Goal: Transaction & Acquisition: Purchase product/service

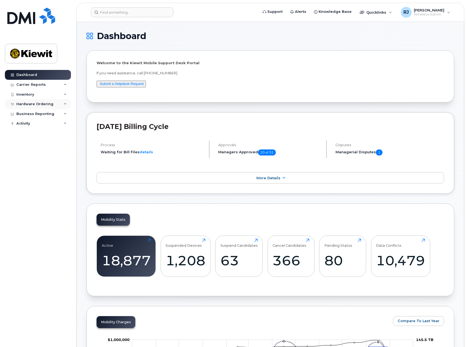
click at [30, 102] on div "Hardware Ordering" at bounding box center [34, 104] width 37 height 4
click at [26, 121] on link "Orders" at bounding box center [42, 124] width 56 height 10
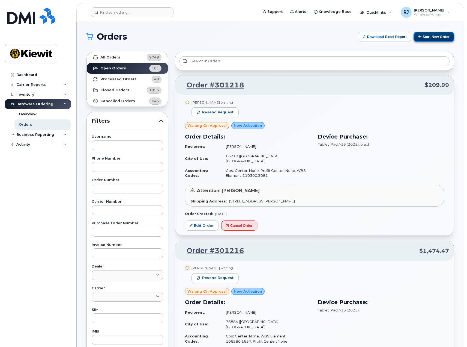
click at [433, 39] on button "Start New Order" at bounding box center [434, 37] width 41 height 10
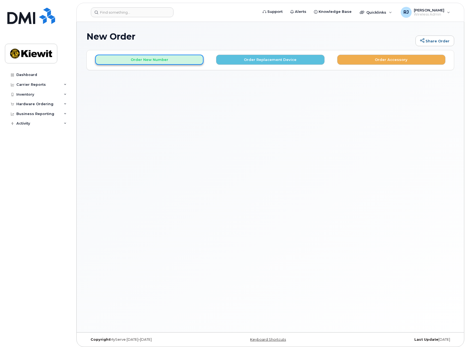
click at [147, 61] on button "Order New Number" at bounding box center [149, 60] width 108 height 10
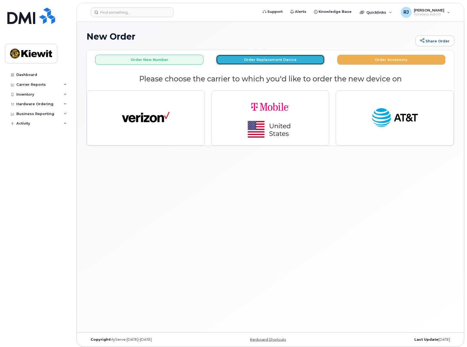
click at [265, 59] on button "Order Replacement Device" at bounding box center [270, 60] width 108 height 10
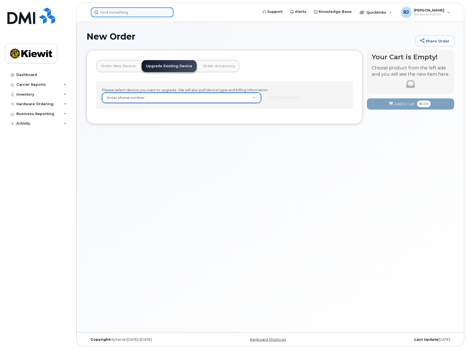
click at [124, 13] on input at bounding box center [132, 12] width 83 height 10
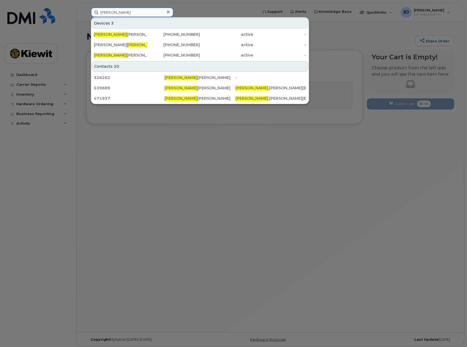
type input "fausto"
click at [109, 13] on input "fausto" at bounding box center [132, 12] width 83 height 10
click at [109, 10] on input "fausto" at bounding box center [132, 12] width 83 height 10
click at [168, 12] on icon at bounding box center [168, 12] width 3 height 3
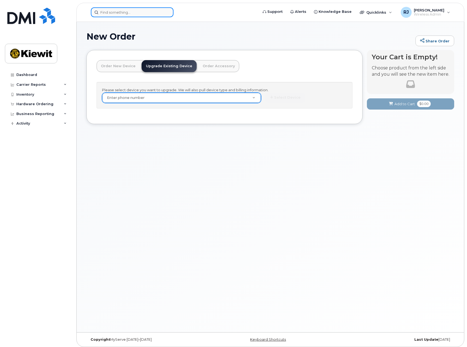
click at [127, 11] on input at bounding box center [132, 12] width 83 height 10
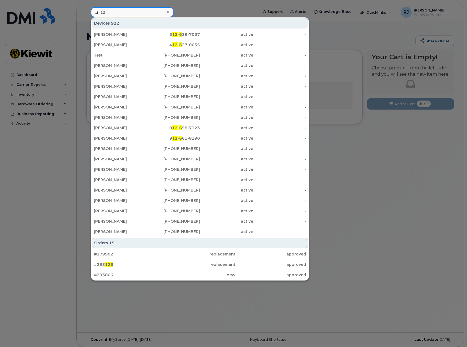
type input "1"
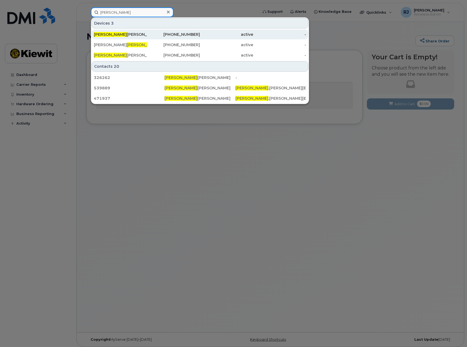
type input "fausto"
click at [127, 37] on div "FAUSTO GARCIA" at bounding box center [120, 34] width 53 height 5
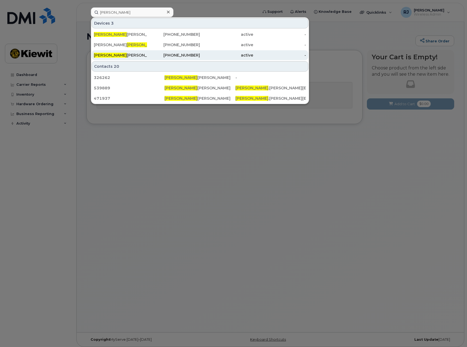
click at [193, 58] on div "602-531-3959" at bounding box center [173, 55] width 53 height 10
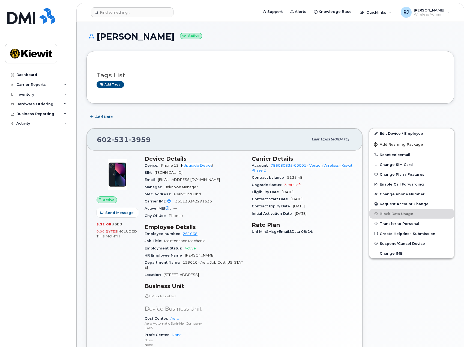
click at [194, 166] on link "+ Upgrade Device" at bounding box center [197, 165] width 32 height 4
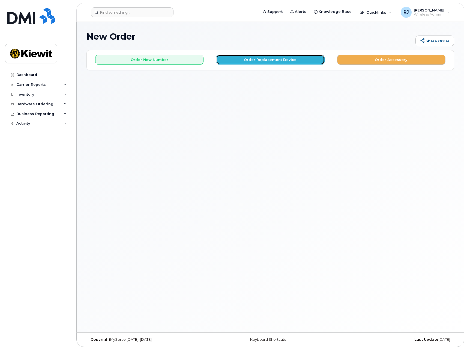
click at [274, 61] on button "Order Replacement Device" at bounding box center [270, 60] width 108 height 10
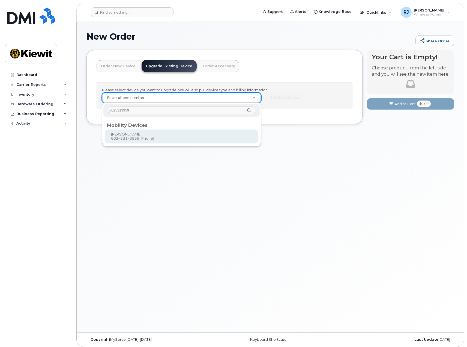
type input "6025313959"
type input "1170224"
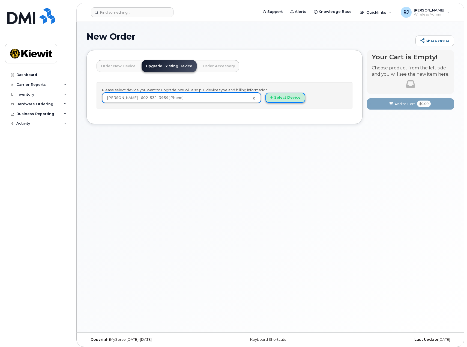
click at [280, 100] on button "Select Device" at bounding box center [286, 98] width 40 height 10
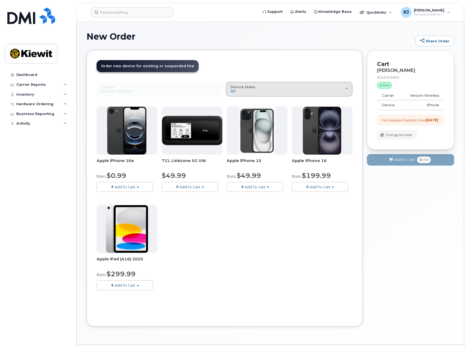
click at [257, 91] on div "Device Make All iPhone Modem Tablet" at bounding box center [289, 89] width 117 height 8
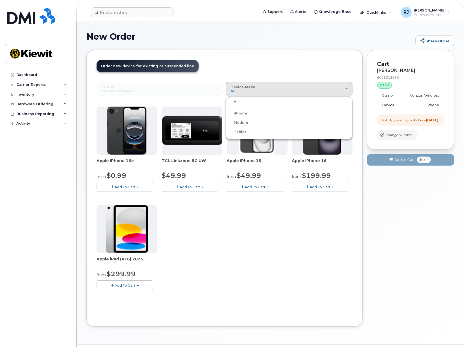
click at [238, 113] on label "iPhone" at bounding box center [237, 113] width 20 height 7
click at [0, 0] on input "iPhone" at bounding box center [0, 0] width 0 height 0
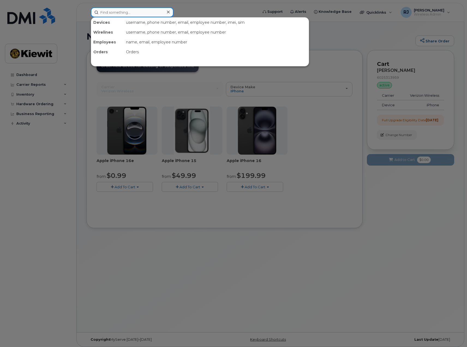
click at [126, 13] on input at bounding box center [132, 12] width 83 height 10
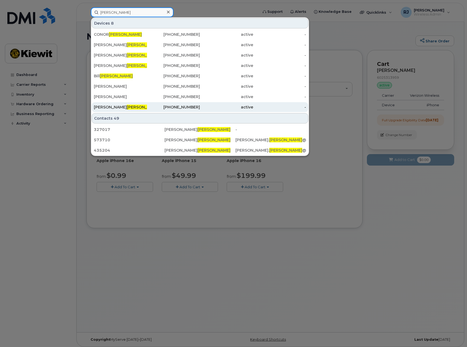
type input "mahoney"
click at [127, 105] on span "MAHONEY" at bounding box center [143, 107] width 33 height 5
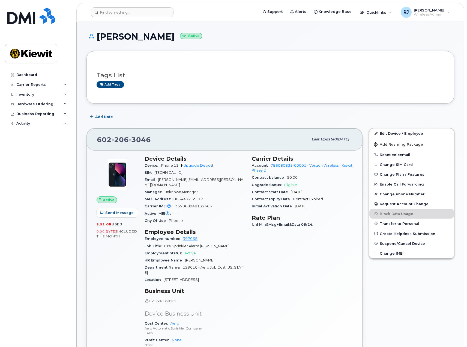
click at [196, 165] on link "+ Upgrade Device" at bounding box center [197, 165] width 32 height 4
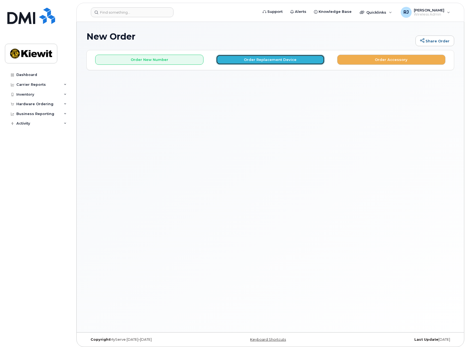
click at [264, 61] on button "Order Replacement Device" at bounding box center [270, 60] width 108 height 10
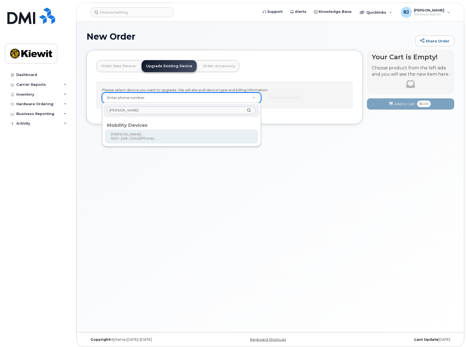
type input "joshua mahoney"
type input "1170078"
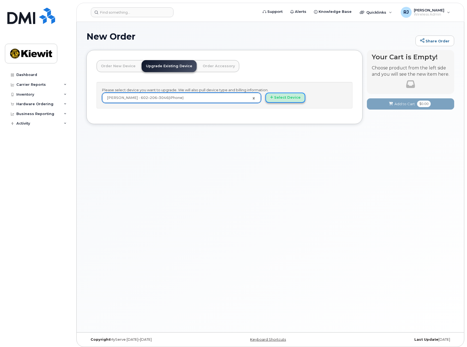
click at [284, 100] on button "Select Device" at bounding box center [286, 98] width 40 height 10
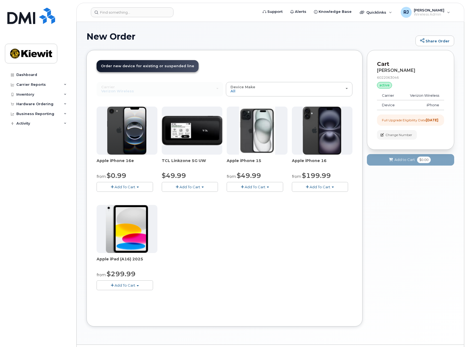
click at [264, 189] on span "Add To Cart" at bounding box center [255, 186] width 21 height 4
click at [274, 198] on link "$49.99 - 2 Year Upgrade (128GB)" at bounding box center [263, 196] width 71 height 7
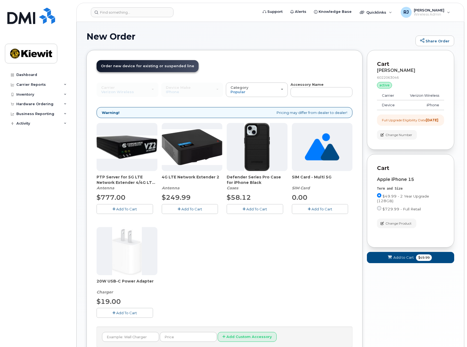
click at [253, 210] on span "Add To Cart" at bounding box center [256, 209] width 21 height 4
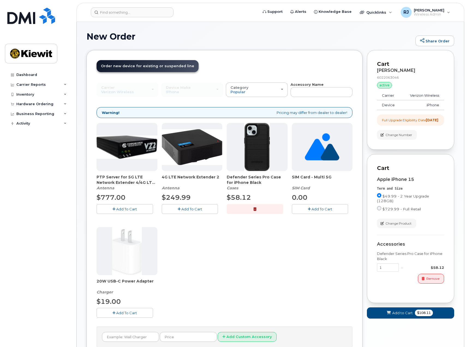
click at [117, 313] on span "Add To Cart" at bounding box center [126, 312] width 21 height 4
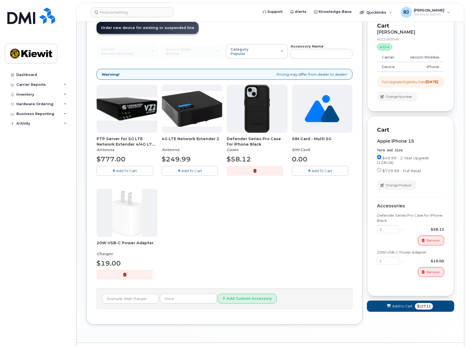
scroll to position [51, 0]
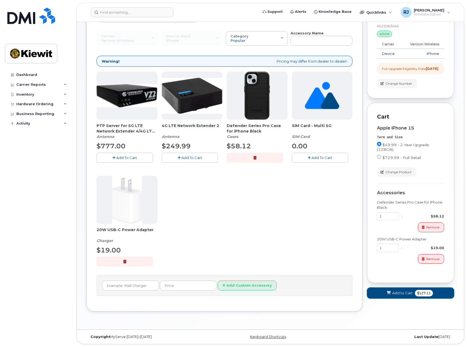
click at [409, 298] on button "Add to Cart $127.11" at bounding box center [410, 292] width 87 height 11
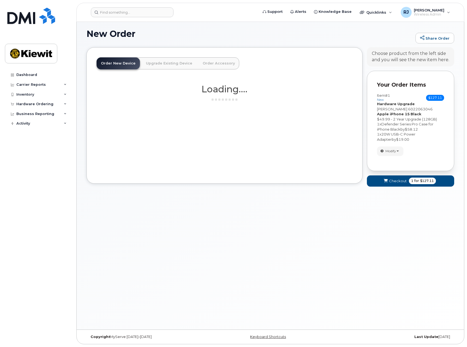
scroll to position [15, 0]
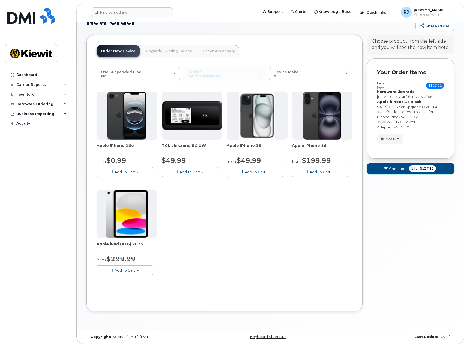
click at [407, 172] on button "Checkout 1 for $127.11" at bounding box center [410, 168] width 87 height 11
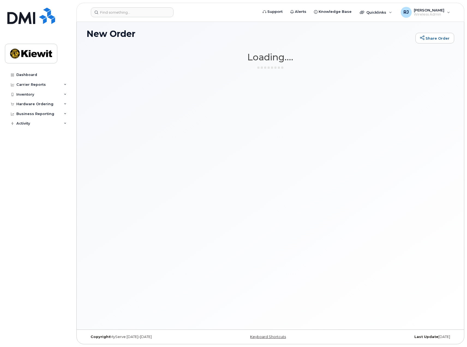
scroll to position [3, 0]
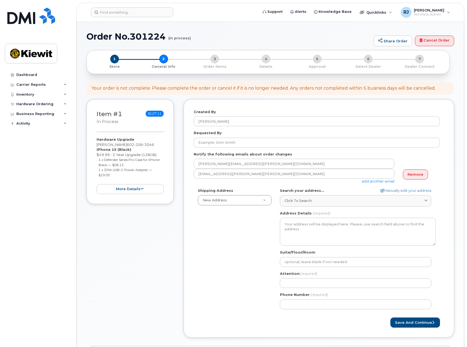
select select
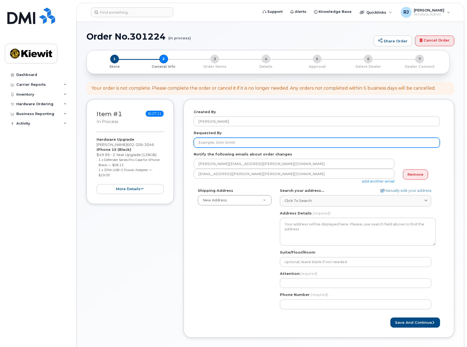
click at [236, 143] on input "Requested By" at bounding box center [317, 143] width 246 height 10
type input "[PERSON_NAME]"
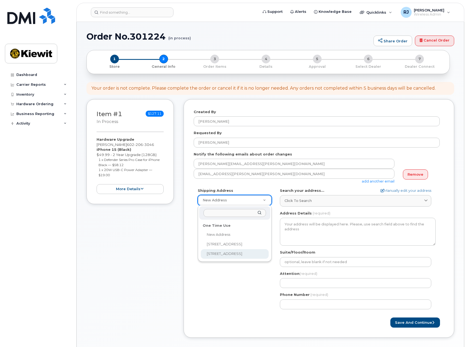
select select "[STREET_ADDRESS]"
type textarea "[STREET_ADDRESS]"
type input "[PERSON_NAME]"
type input "6028821404"
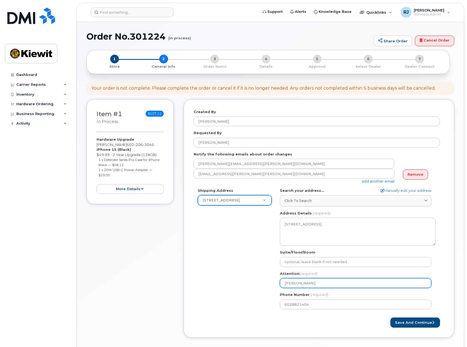
drag, startPoint x: 321, startPoint y: 283, endPoint x: 264, endPoint y: 284, distance: 56.2
click at [264, 284] on div "Shipping Address [STREET_ADDRESS][GEOGRAPHIC_DATA] [STREET_ADDRESS] AZ [GEOGRAP…" at bounding box center [317, 250] width 246 height 125
select select
type input "J"
select select
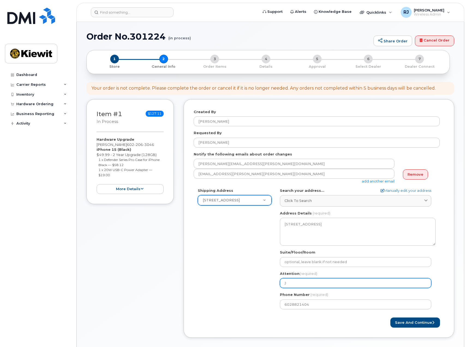
type input "Jo"
select select
type input "[PERSON_NAME]"
select select
type input "[PERSON_NAME]"
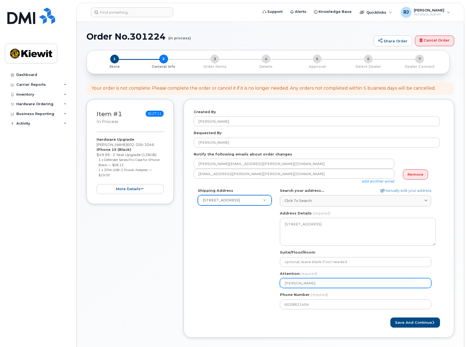
select select
type input "Joshu"
select select
type input "[PERSON_NAME]"
select select
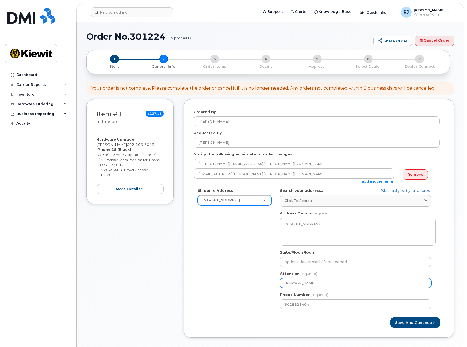
type input "[PERSON_NAME]"
select select
type input "[PERSON_NAME]"
select select
type input "[PERSON_NAME]"
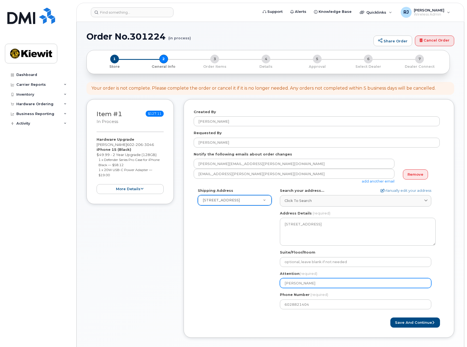
select select
type input "[PERSON_NAME]"
select select
type input "[PERSON_NAME]"
select select
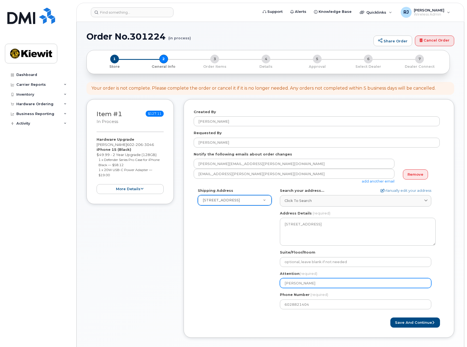
type input "[PERSON_NAME]"
select select
type input "[PERSON_NAME]"
click at [240, 297] on div "Shipping Address [STREET_ADDRESS][GEOGRAPHIC_DATA] [STREET_ADDRESS] AZ [GEOGRAP…" at bounding box center [317, 250] width 246 height 125
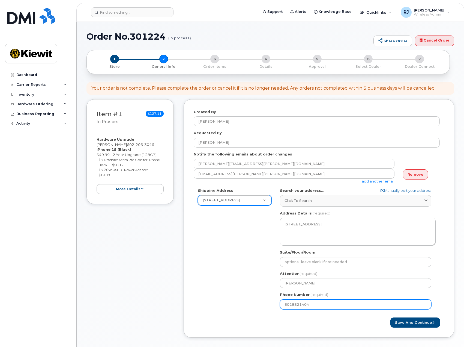
drag, startPoint x: 324, startPoint y: 304, endPoint x: 250, endPoint y: 302, distance: 74.0
click at [250, 302] on div "Shipping Address [STREET_ADDRESS][GEOGRAPHIC_DATA] [STREET_ADDRESS] AZ [GEOGRAP…" at bounding box center [317, 250] width 246 height 125
select select
type input "602206304"
select select
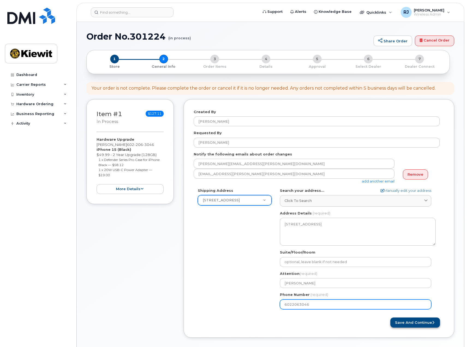
type input "6022063046"
click at [418, 322] on button "Save and Continue" at bounding box center [416, 322] width 50 height 10
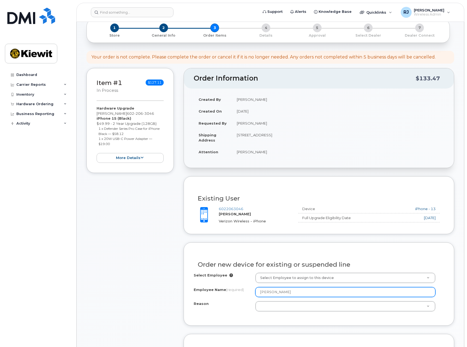
scroll to position [55, 0]
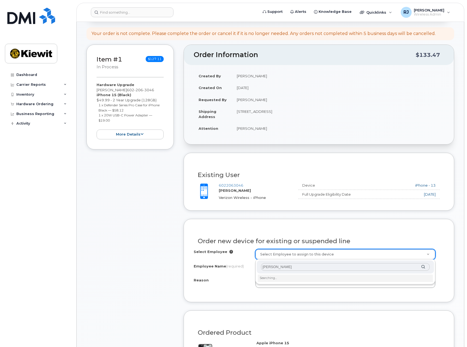
click at [293, 269] on input "joshua mahoney" at bounding box center [345, 267] width 169 height 8
type input "joshua mahoney"
type input "2153636"
type input "[PERSON_NAME]"
select select
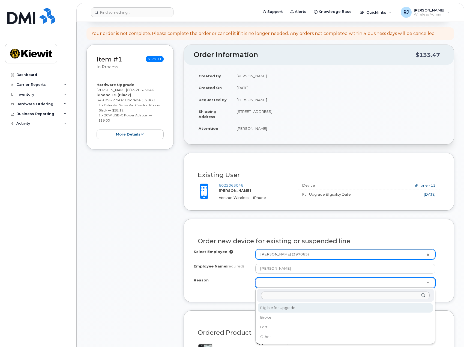
select select "eligible_for_upgrade"
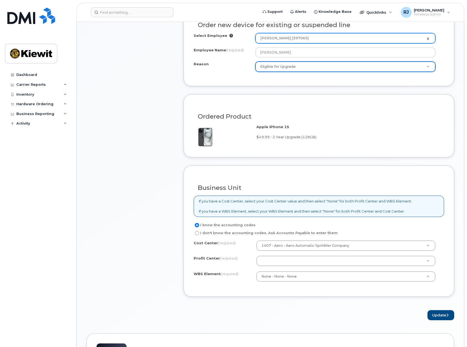
scroll to position [273, 0]
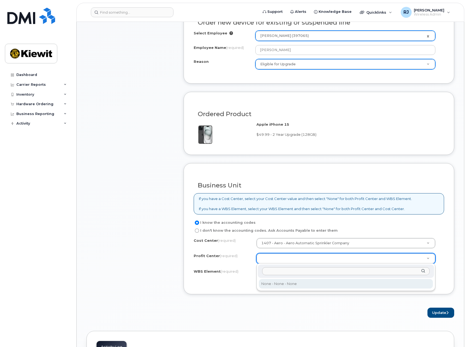
select select "None"
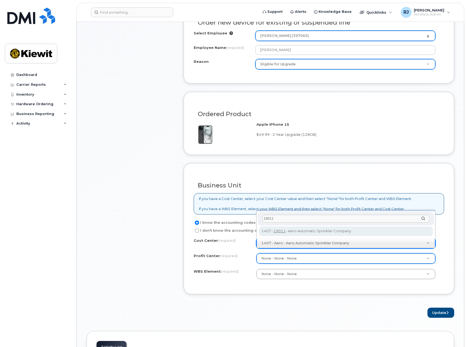
type input "19011"
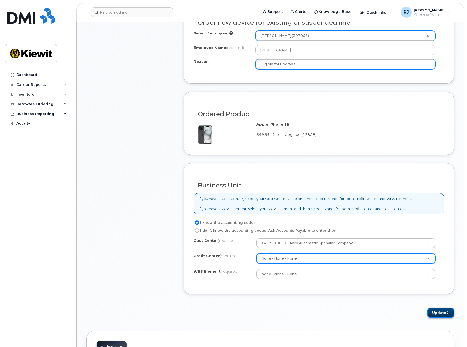
click at [434, 311] on button "Update" at bounding box center [441, 312] width 27 height 10
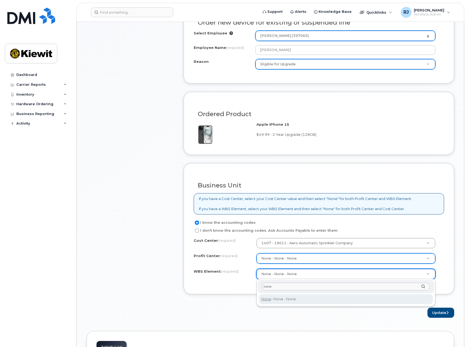
type input "none"
type input "None"
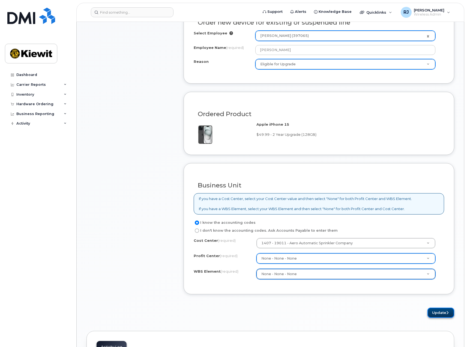
click at [444, 313] on button "Update" at bounding box center [441, 312] width 27 height 10
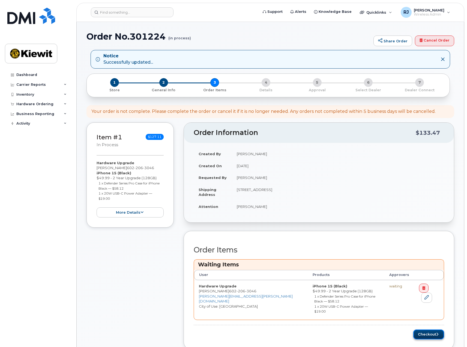
click at [424, 329] on button "Checkout" at bounding box center [428, 334] width 31 height 10
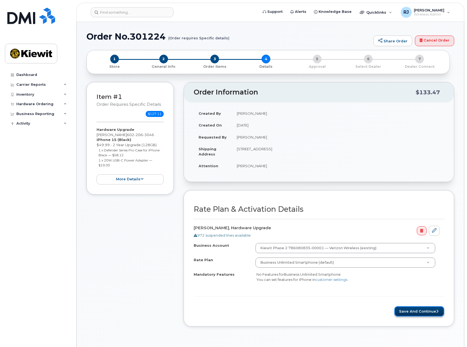
click at [418, 311] on button "Save and Continue" at bounding box center [420, 311] width 50 height 10
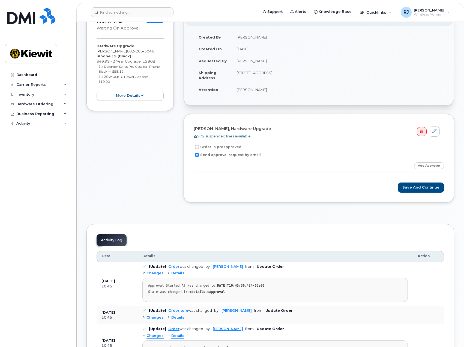
scroll to position [82, 0]
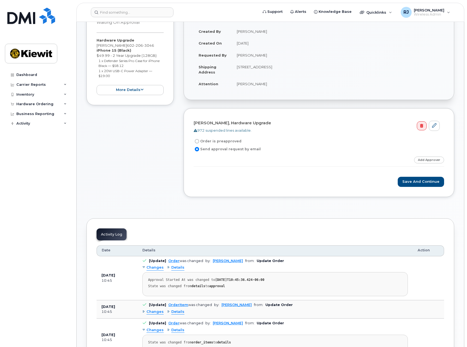
click at [117, 237] on div "Activity Log" at bounding box center [112, 234] width 30 height 12
drag, startPoint x: 117, startPoint y: 235, endPoint x: 122, endPoint y: 234, distance: 5.5
click at [117, 235] on div "Activity Log" at bounding box center [112, 234] width 30 height 12
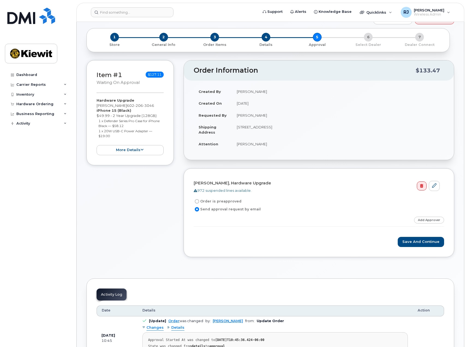
scroll to position [0, 0]
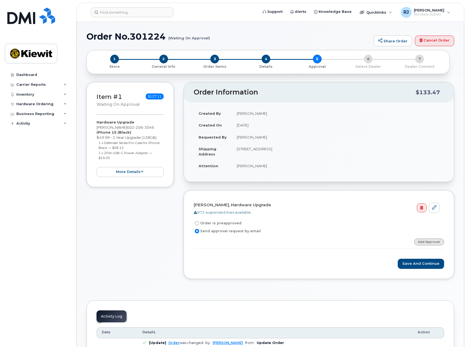
click at [444, 242] on link "Add Approver" at bounding box center [429, 241] width 30 height 7
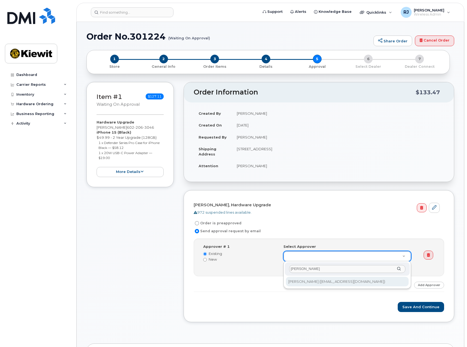
type input "[PERSON_NAME]"
type input "2152722"
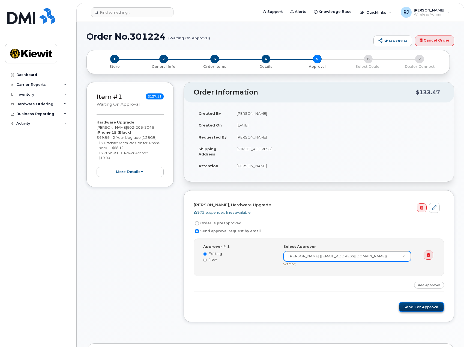
click at [432, 306] on button "Send for Approval" at bounding box center [421, 307] width 45 height 10
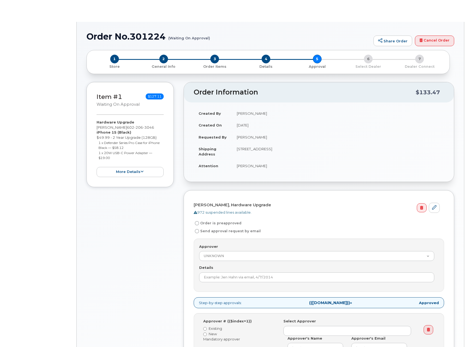
radio input "true"
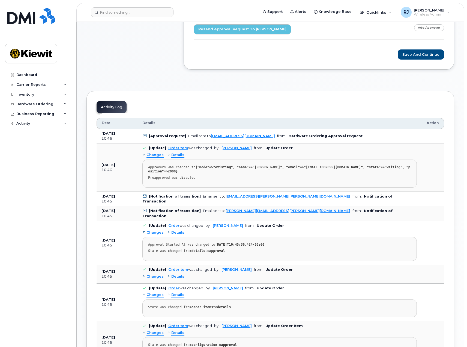
scroll to position [273, 0]
